Goal: Entertainment & Leisure: Consume media (video, audio)

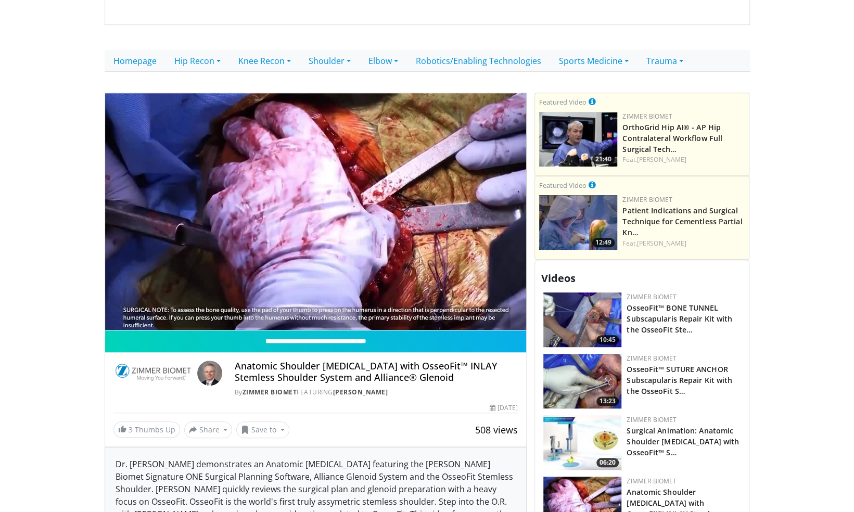
scroll to position [259, 0]
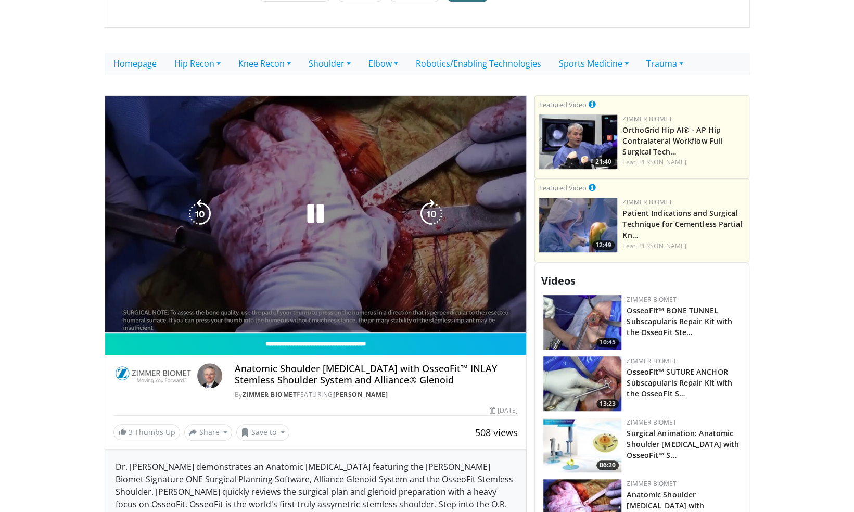
click at [173, 308] on div "10 seconds Tap to unmute" at bounding box center [316, 214] width 422 height 237
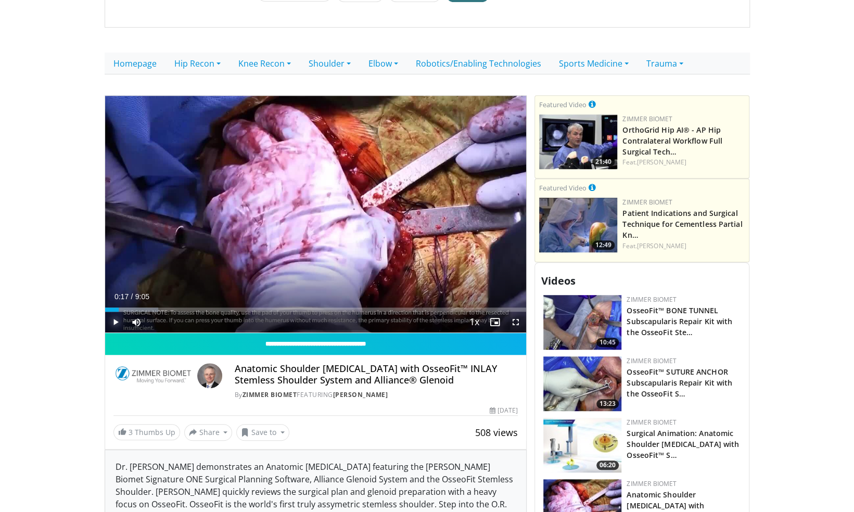
click at [113, 312] on span "Video Player" at bounding box center [115, 322] width 21 height 21
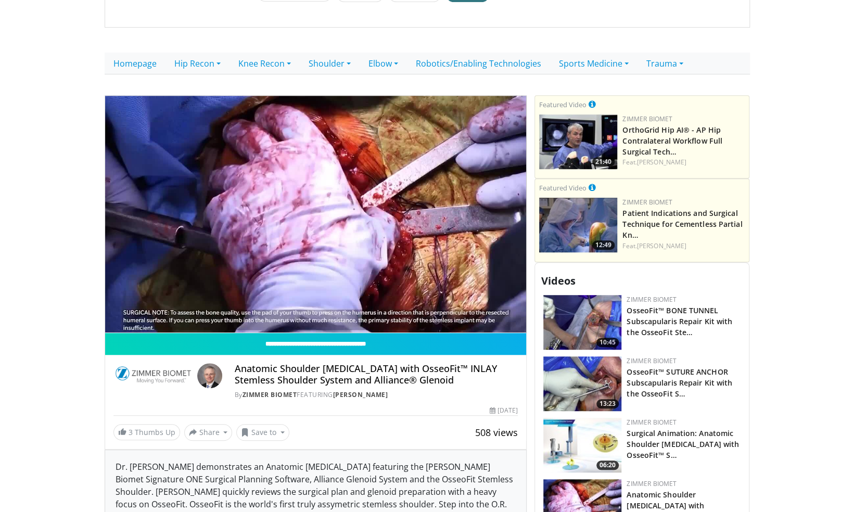
click at [594, 311] on img at bounding box center [583, 322] width 78 height 55
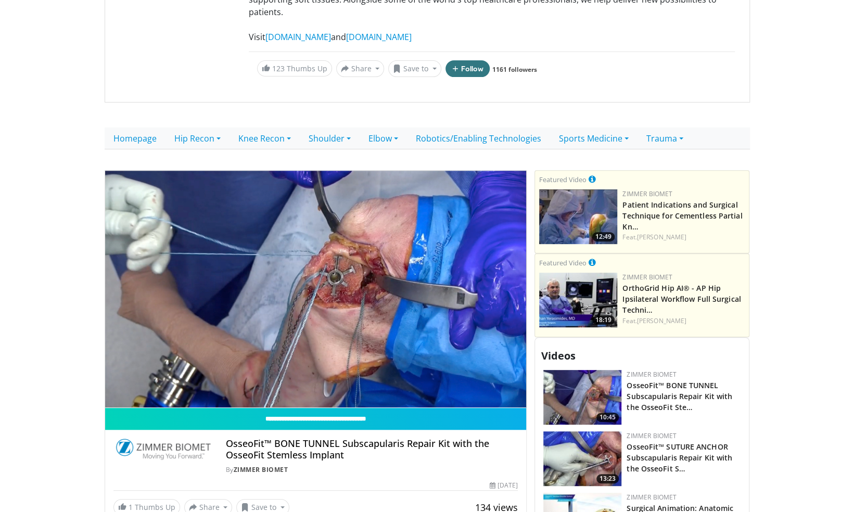
scroll to position [194, 0]
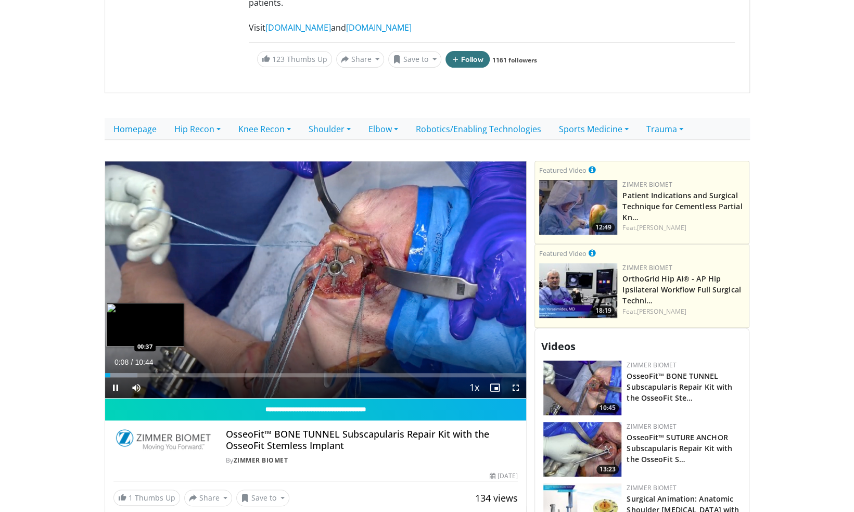
click at [129, 373] on div "Progress Bar" at bounding box center [121, 375] width 32 height 4
click at [116, 377] on span "Video Player" at bounding box center [115, 387] width 21 height 21
